Goal: Find specific page/section: Find specific page/section

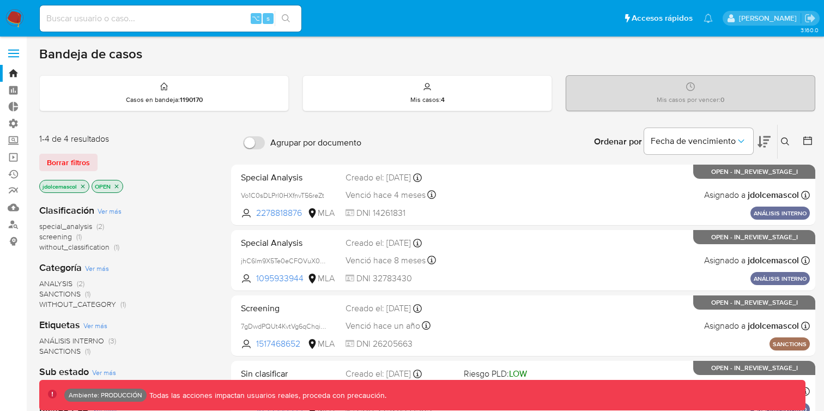
click at [79, 152] on div "1-4 de 4 resultados Borrar filtros jdolcemascol OPEN" at bounding box center [126, 164] width 174 height 62
click at [77, 156] on span "Borrar filtros" at bounding box center [68, 162] width 43 height 15
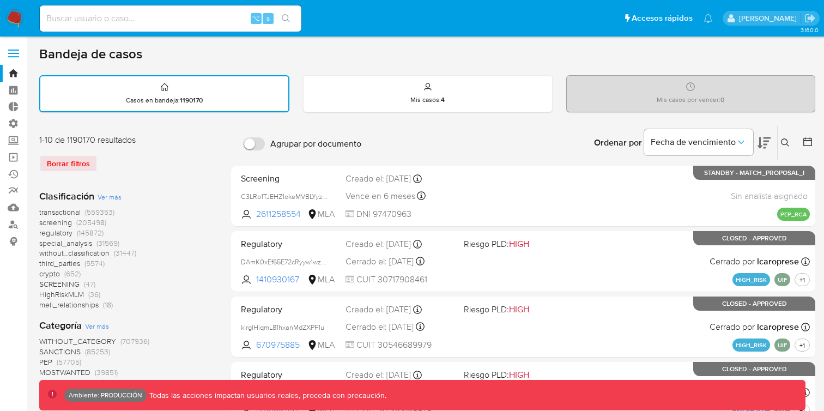
click at [91, 160] on div "Borrar filtros" at bounding box center [126, 163] width 174 height 17
click at [9, 19] on img at bounding box center [14, 18] width 19 height 19
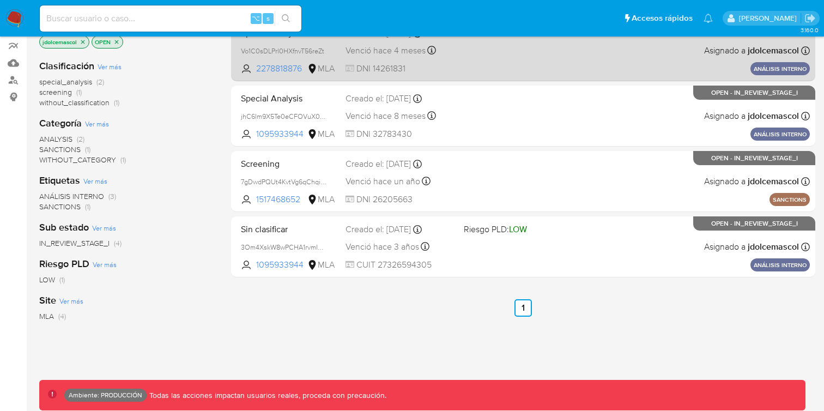
scroll to position [159, 0]
